Goal: Task Accomplishment & Management: Use online tool/utility

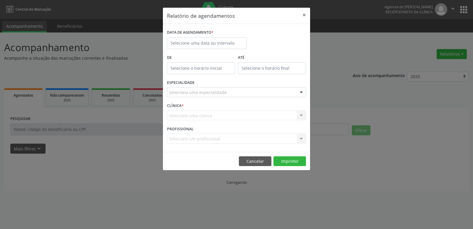
select select "8"
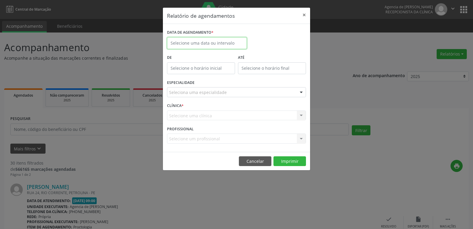
click at [226, 47] on input "text" at bounding box center [207, 43] width 80 height 12
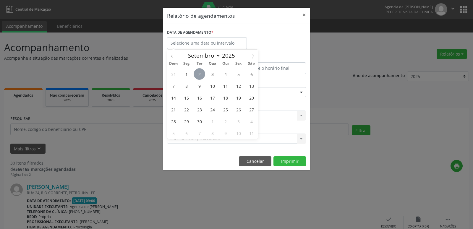
click at [195, 74] on span "2" at bounding box center [200, 74] width 12 height 12
type input "[DATE]"
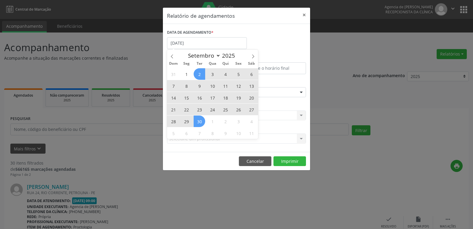
click at [200, 124] on span "30" at bounding box center [200, 122] width 12 height 12
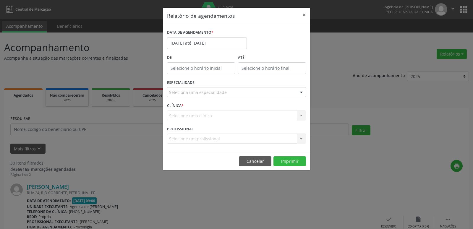
click at [289, 94] on div "Seleciona uma especialidade" at bounding box center [236, 92] width 139 height 10
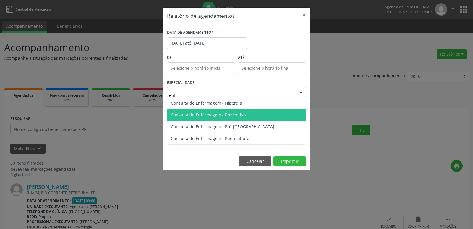
click at [241, 116] on span "Consulta de Enfermagem - Preventivo" at bounding box center [208, 115] width 75 height 6
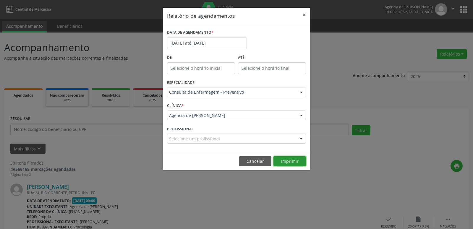
click at [290, 162] on button "Imprimir" at bounding box center [289, 161] width 33 height 10
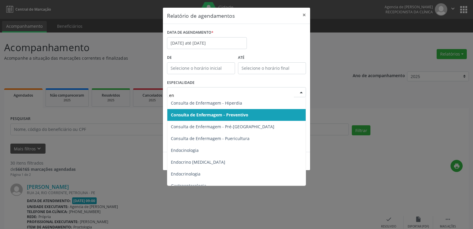
type input "enf"
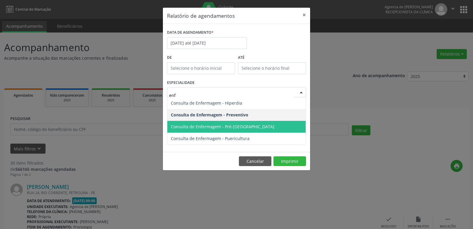
click at [241, 129] on span "Consulta de Enfermagem - Pré-[GEOGRAPHIC_DATA]" at bounding box center [222, 127] width 103 height 6
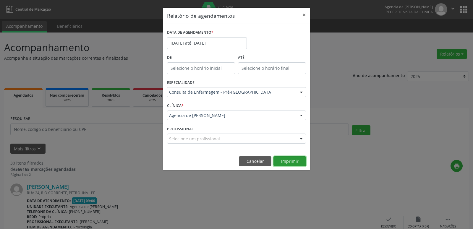
click at [282, 160] on button "Imprimir" at bounding box center [289, 161] width 33 height 10
click at [251, 97] on div "Consulta de Enfermagem - Pré-[GEOGRAPHIC_DATA]" at bounding box center [236, 92] width 139 height 10
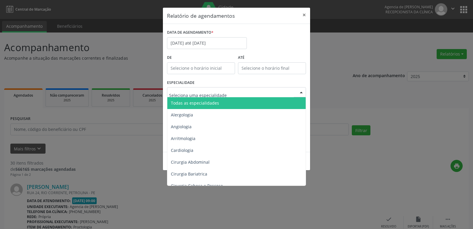
click at [266, 104] on span "Todas as especialidades" at bounding box center [236, 103] width 139 height 12
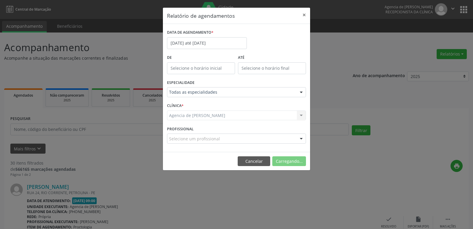
click at [300, 115] on div "Agencia de [PERSON_NAME] Agencia de [PERSON_NAME] resultado encontrado para: " …" at bounding box center [236, 116] width 139 height 10
click at [300, 115] on div at bounding box center [301, 116] width 9 height 10
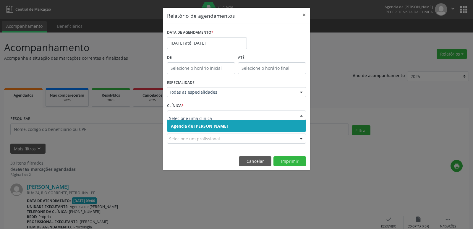
click at [251, 130] on span "Agencia de [PERSON_NAME]" at bounding box center [236, 126] width 138 height 12
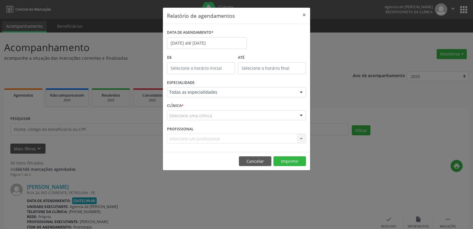
click at [295, 118] on div "Selecione uma clínica" at bounding box center [236, 116] width 139 height 10
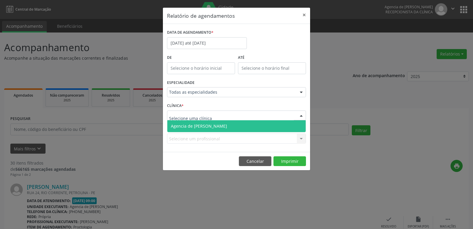
click at [272, 126] on span "Agencia de [PERSON_NAME]" at bounding box center [236, 126] width 138 height 12
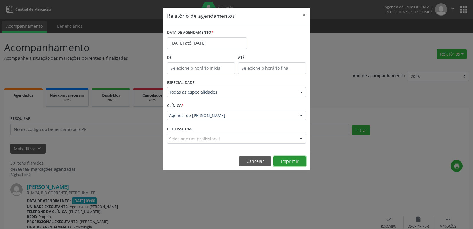
click at [296, 164] on button "Imprimir" at bounding box center [289, 161] width 33 height 10
